Goal: Task Accomplishment & Management: Use online tool/utility

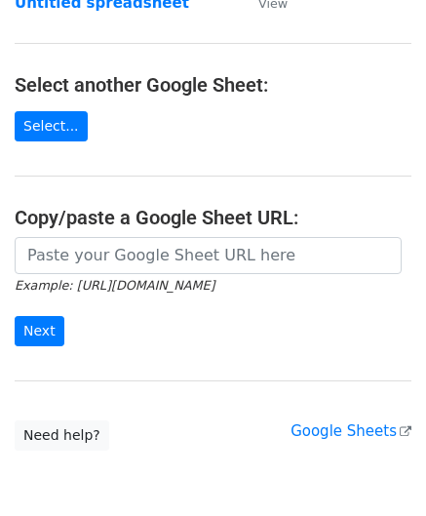
scroll to position [195, 0]
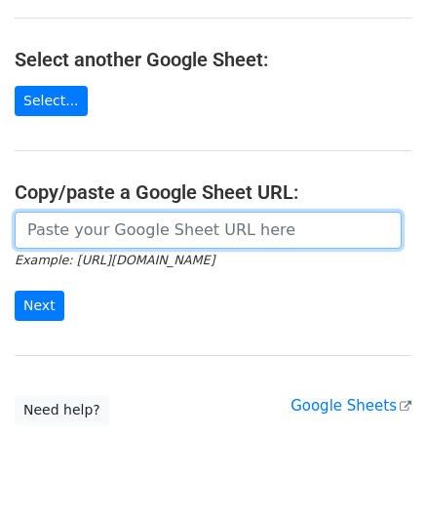
click at [79, 230] on input "url" at bounding box center [208, 230] width 387 height 37
paste input "[URL][DOMAIN_NAME]"
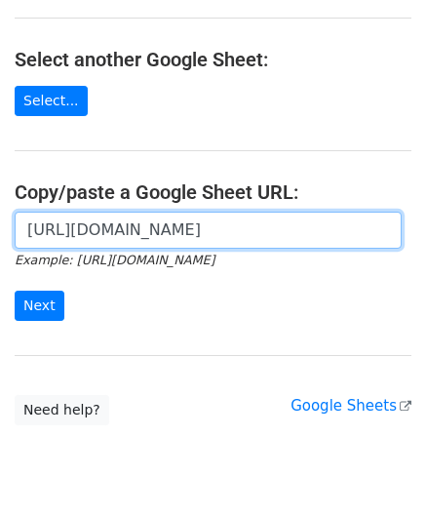
scroll to position [0, 412]
type input "[URL][DOMAIN_NAME]"
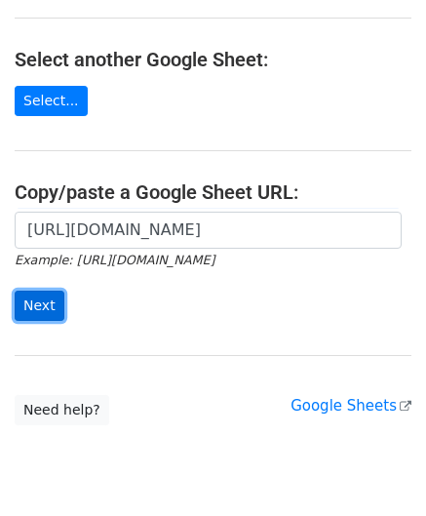
click at [46, 300] on input "Next" at bounding box center [40, 306] width 50 height 30
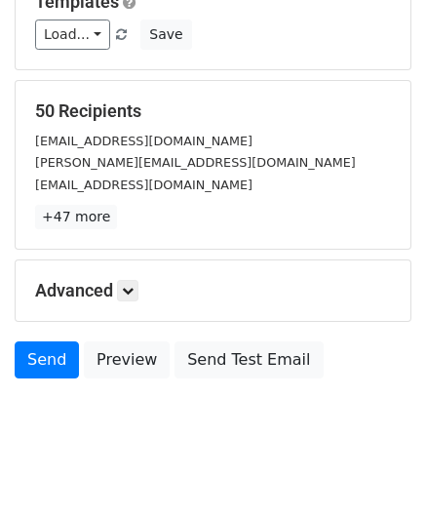
scroll to position [238, 0]
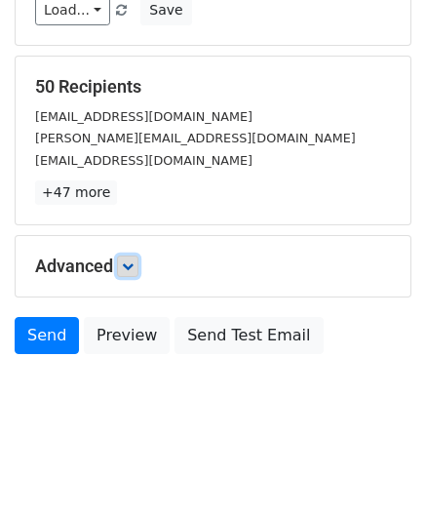
click at [137, 272] on link at bounding box center [127, 266] width 21 height 21
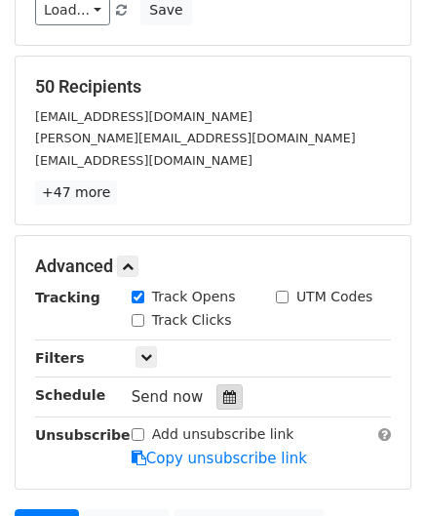
click at [223, 390] on icon at bounding box center [229, 397] width 13 height 14
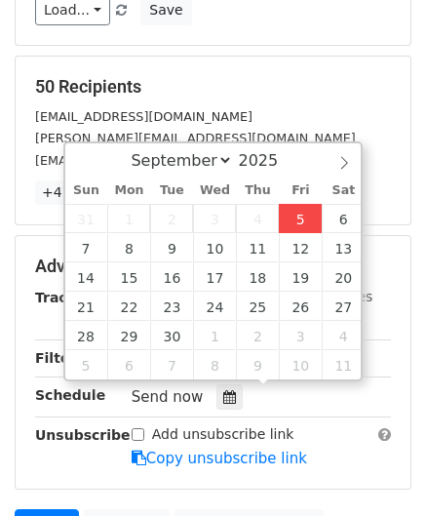
type input "2025-09-05 12:00"
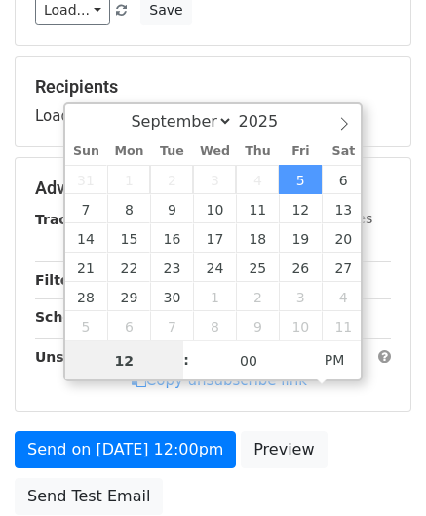
paste input "0"
type input "10"
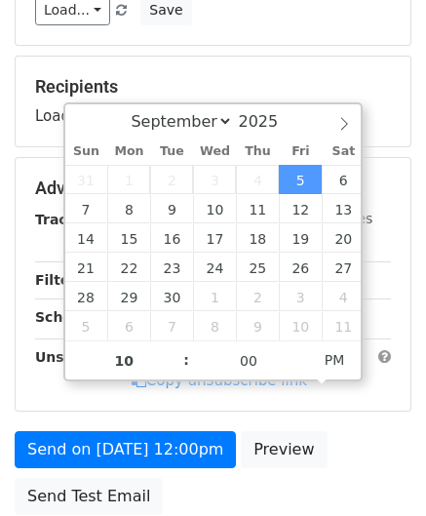
type input "2025-09-05 22:00"
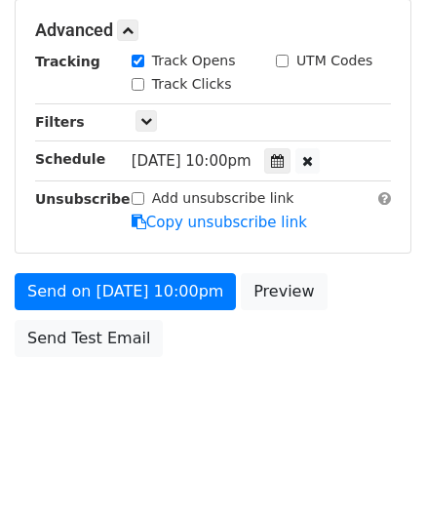
scroll to position [474, 0]
